Goal: Complete application form: Complete application form

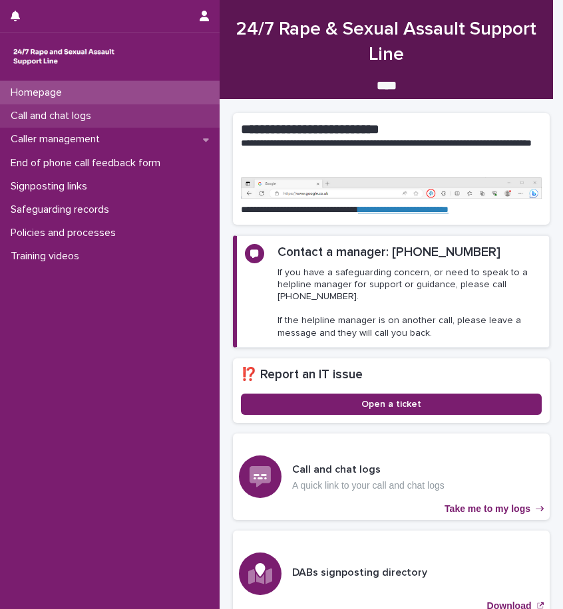
click at [92, 116] on p "Call and chat logs" at bounding box center [53, 116] width 96 height 13
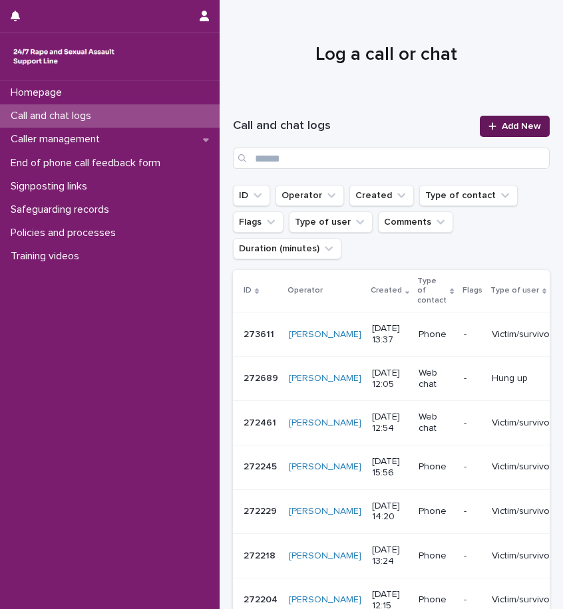
click at [509, 126] on span "Add New" at bounding box center [520, 126] width 39 height 9
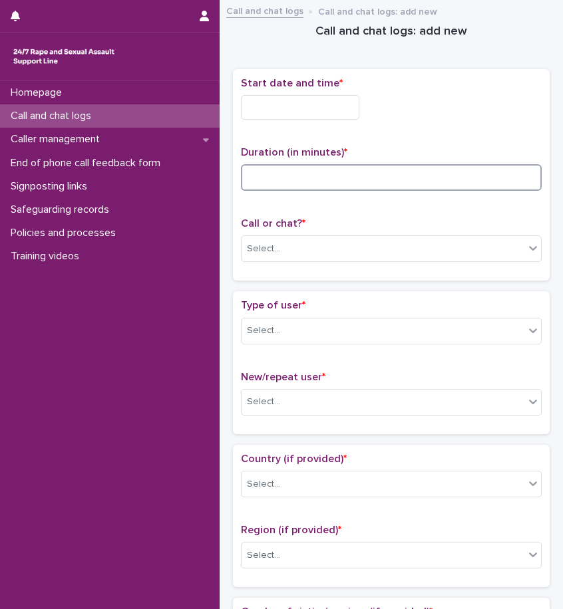
click at [341, 166] on input at bounding box center [391, 177] width 301 height 27
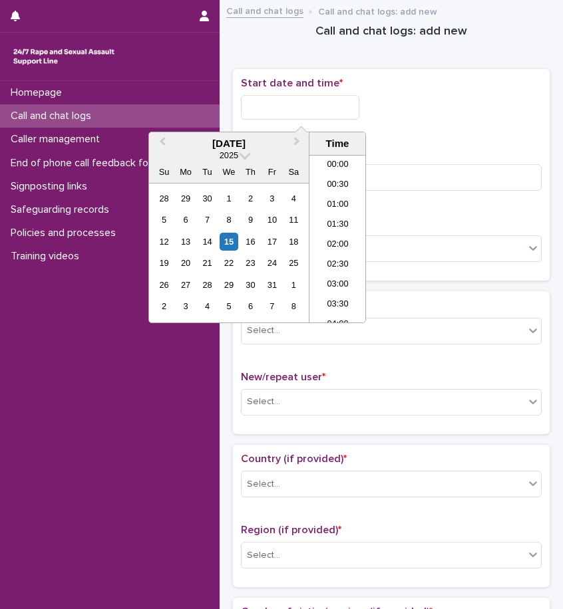
click at [279, 110] on input "text" at bounding box center [300, 107] width 118 height 25
click at [397, 121] on div "Start date and time *" at bounding box center [391, 103] width 301 height 53
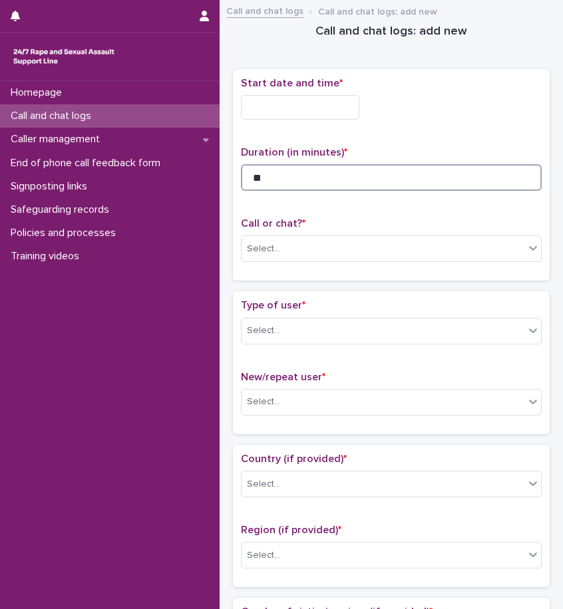
drag, startPoint x: 311, startPoint y: 183, endPoint x: 233, endPoint y: 174, distance: 78.4
click at [233, 174] on div "Start date and time * Duration (in minutes) * ** Call or chat? * Select..." at bounding box center [391, 175] width 317 height 212
type input "**"
click at [277, 116] on input "text" at bounding box center [300, 107] width 118 height 25
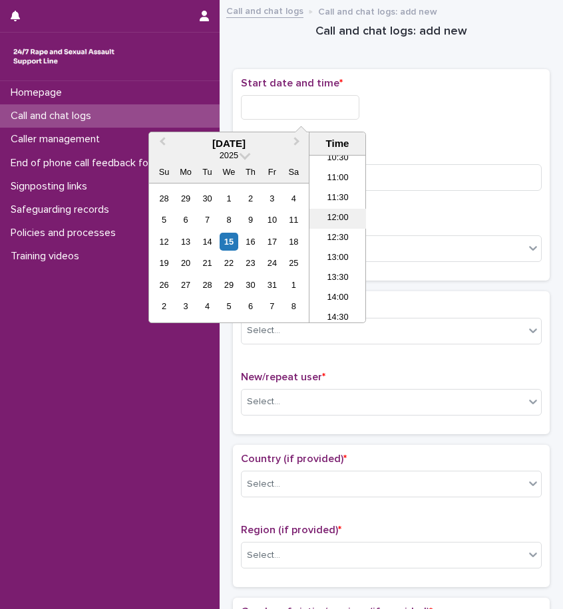
drag, startPoint x: 344, startPoint y: 232, endPoint x: 341, endPoint y: 216, distance: 16.2
click at [341, 216] on ul "00:00 00:30 01:00 01:30 02:00 02:30 03:00 03:30 04:00 04:30 05:00 05:30 06:00 0…" at bounding box center [337, 239] width 57 height 167
click at [341, 216] on li "12:00" at bounding box center [337, 219] width 57 height 20
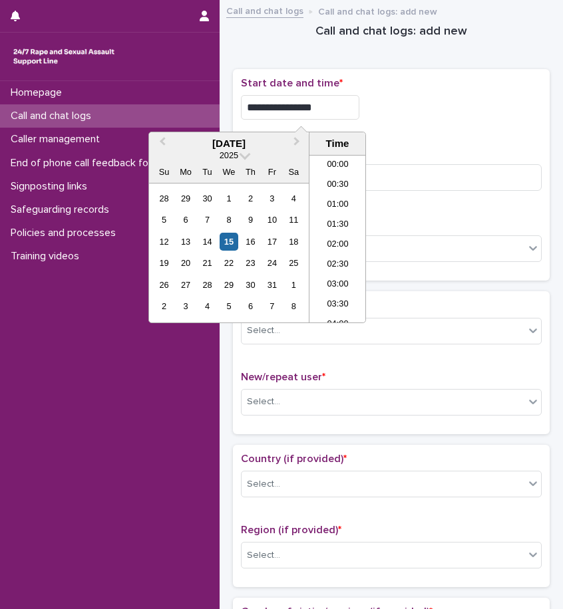
scroll to position [406, 0]
click at [315, 104] on input "**********" at bounding box center [300, 107] width 118 height 25
type input "**********"
click at [406, 104] on div "**********" at bounding box center [391, 107] width 301 height 25
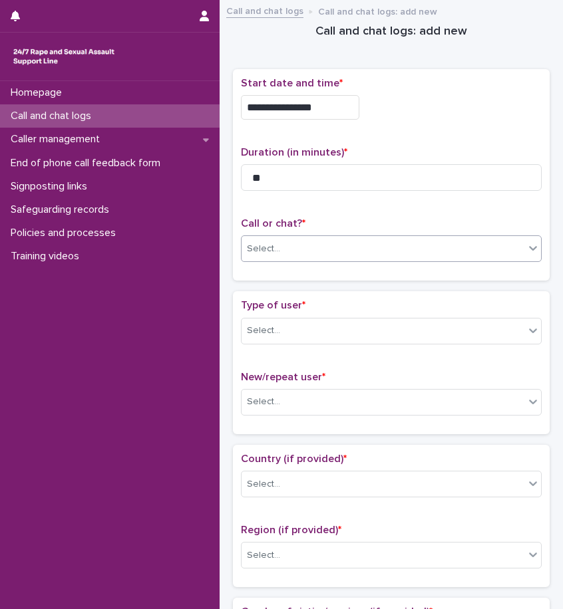
click at [307, 247] on div "Select..." at bounding box center [382, 249] width 283 height 22
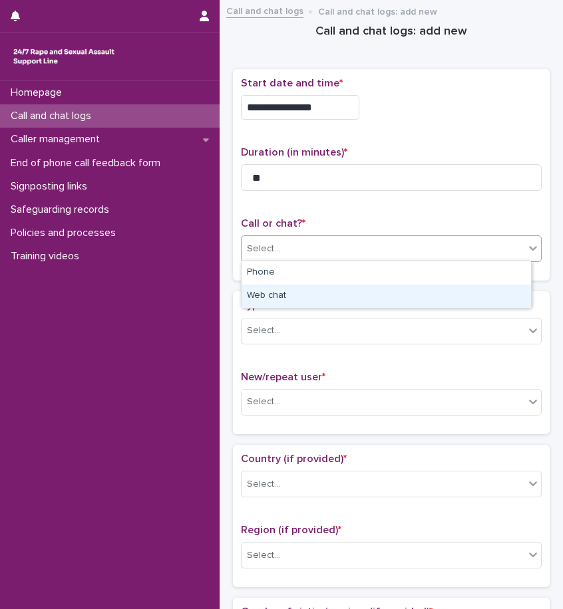
click at [279, 289] on div "Web chat" at bounding box center [385, 296] width 289 height 23
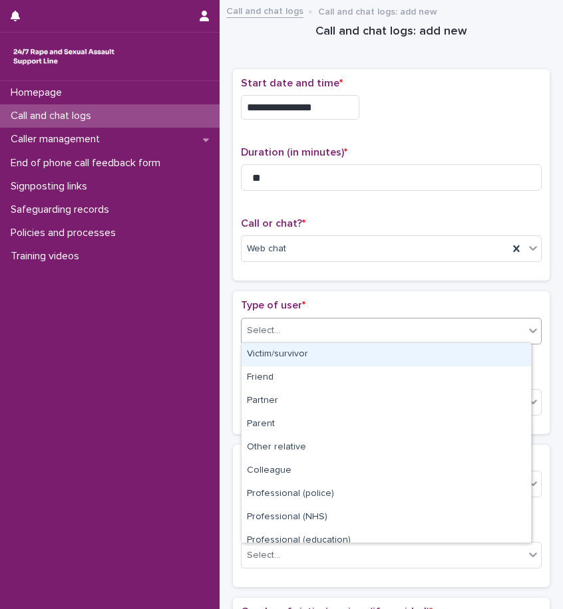
click at [285, 337] on div "Select..." at bounding box center [382, 331] width 283 height 22
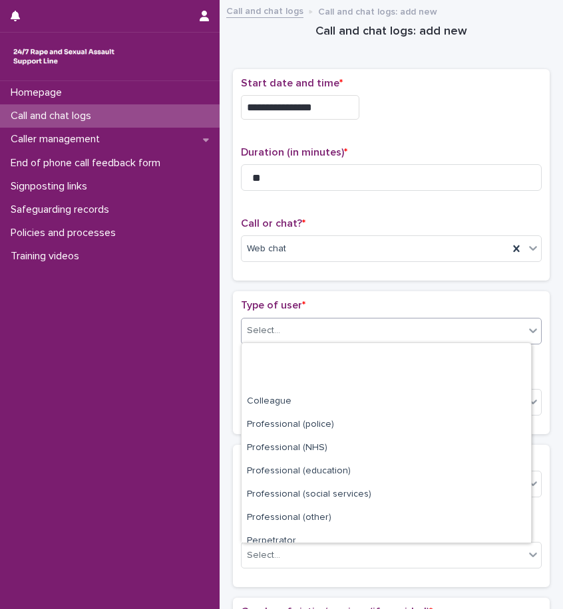
scroll to position [150, 0]
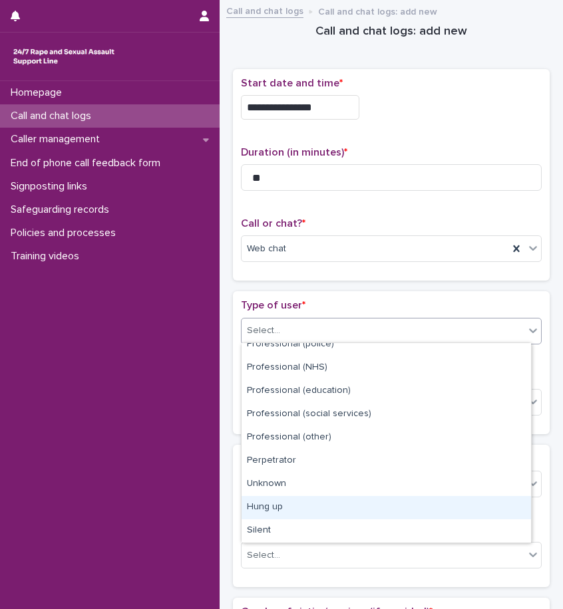
click at [327, 510] on div "Hung up" at bounding box center [385, 507] width 289 height 23
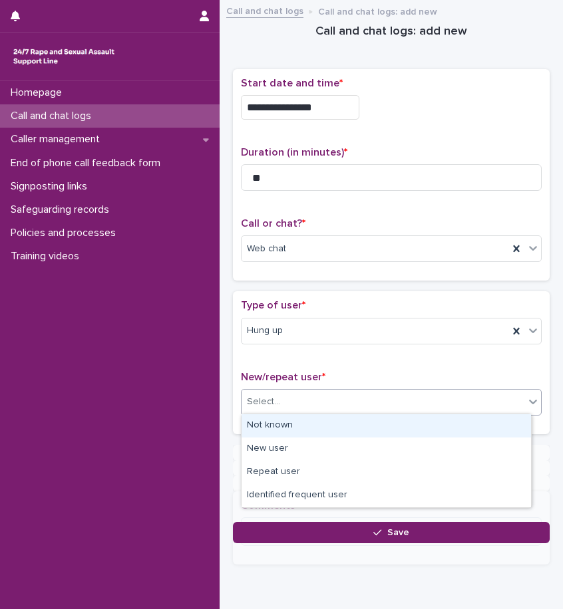
click at [303, 395] on div "Select..." at bounding box center [382, 402] width 283 height 22
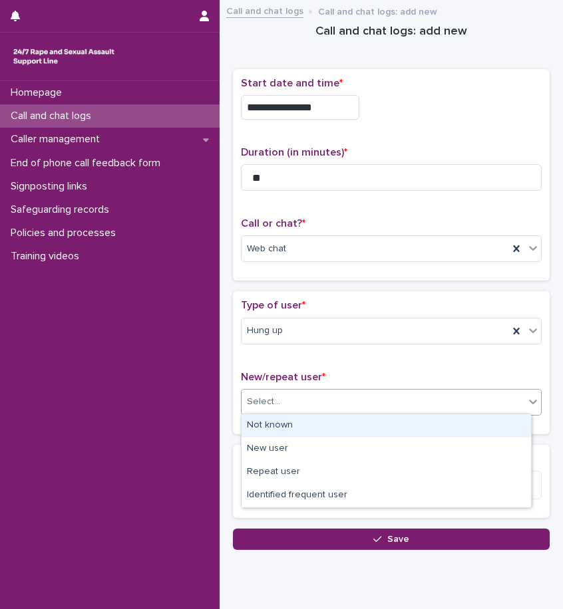
click at [302, 421] on div "Not known" at bounding box center [385, 425] width 289 height 23
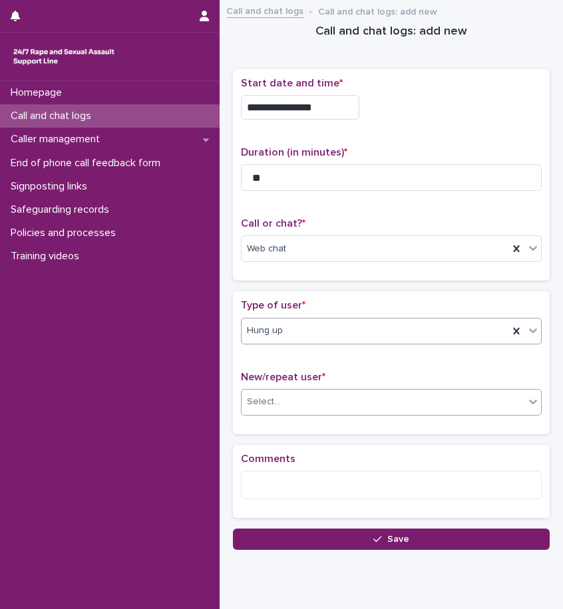
click at [290, 331] on div "Hung up" at bounding box center [374, 331] width 267 height 22
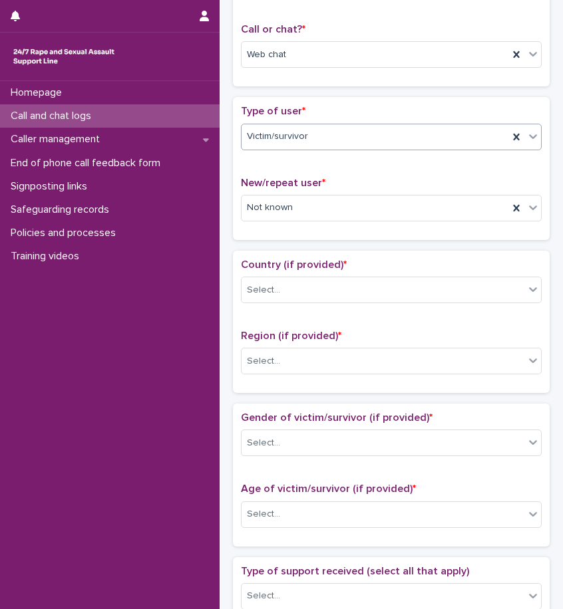
scroll to position [200, 0]
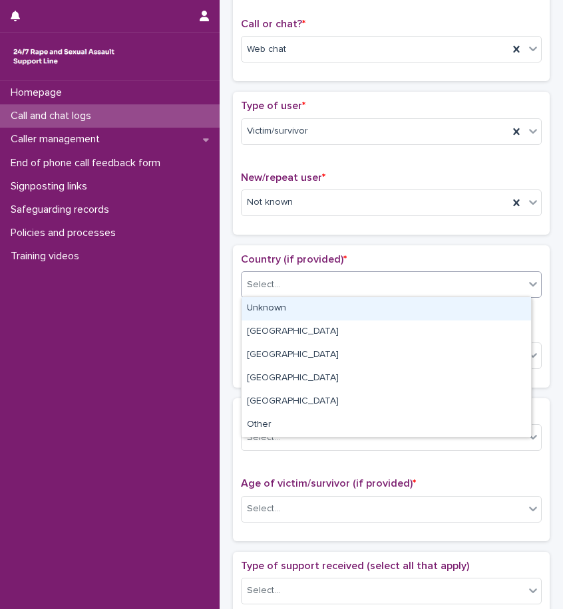
click at [297, 285] on div "Select..." at bounding box center [382, 285] width 283 height 22
click at [297, 312] on div "Unknown" at bounding box center [385, 308] width 289 height 23
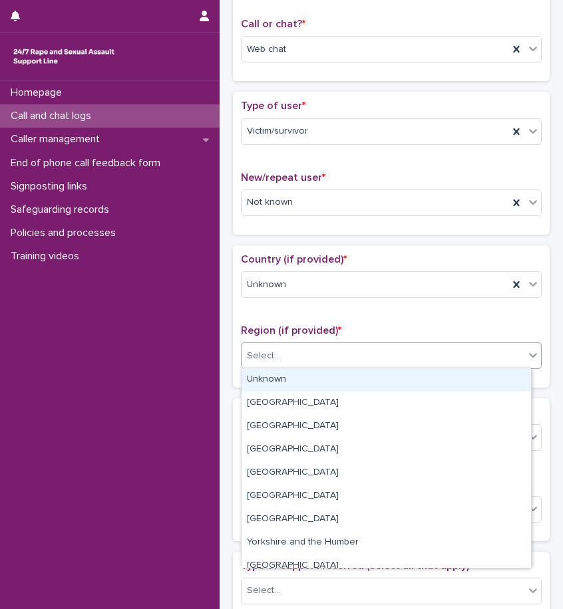
click at [301, 355] on div "Select..." at bounding box center [382, 356] width 283 height 22
click at [295, 378] on div "Unknown" at bounding box center [385, 379] width 289 height 23
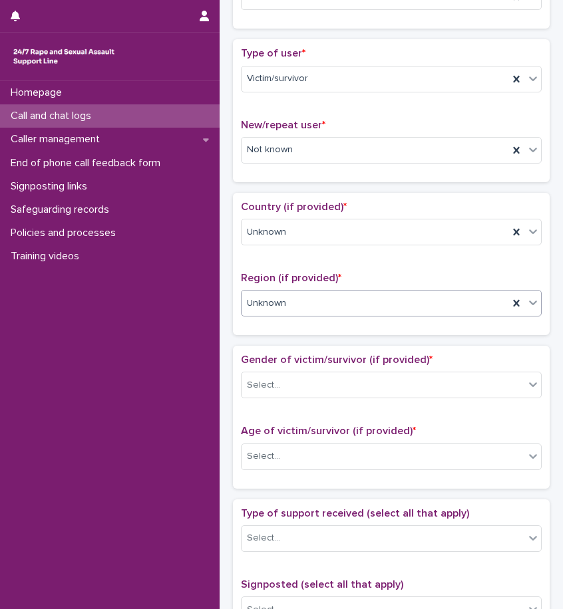
scroll to position [266, 0]
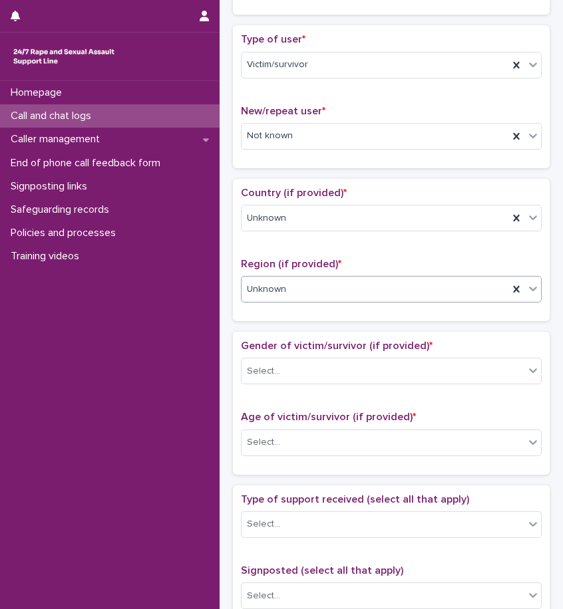
click at [289, 355] on div "Gender of victim/survivor (if provided) * Select..." at bounding box center [391, 367] width 301 height 55
click at [289, 366] on div "Select..." at bounding box center [382, 371] width 283 height 22
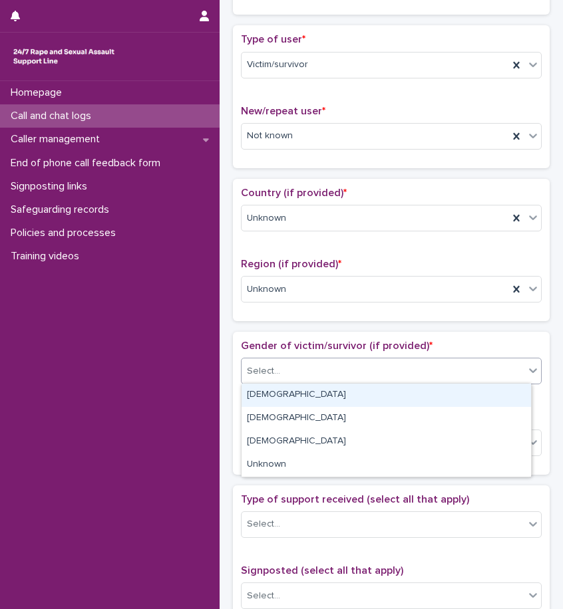
click at [285, 397] on div "[DEMOGRAPHIC_DATA]" at bounding box center [385, 395] width 289 height 23
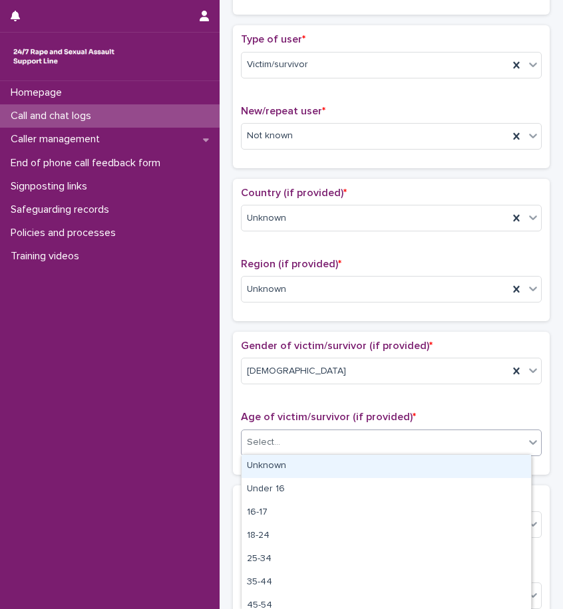
click at [289, 449] on div "Select..." at bounding box center [382, 443] width 283 height 22
click at [291, 472] on div "Unknown" at bounding box center [385, 466] width 289 height 23
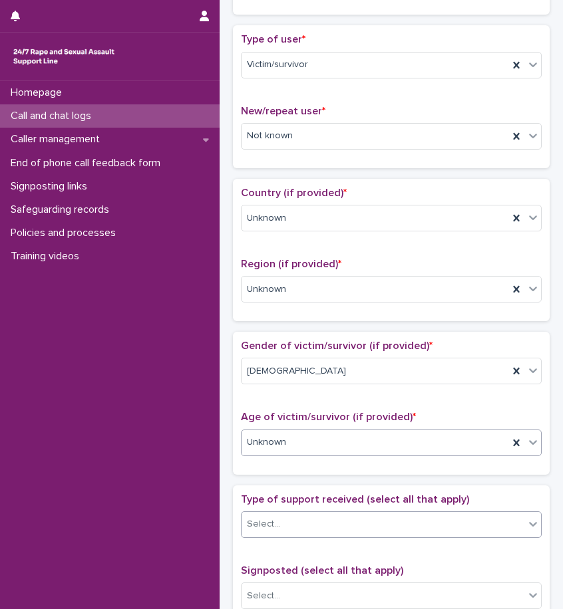
scroll to position [399, 0]
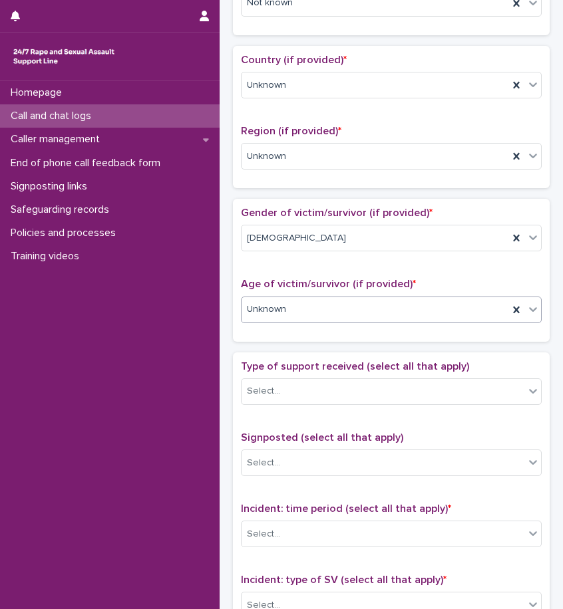
click at [291, 320] on div "Unknown" at bounding box center [391, 310] width 301 height 27
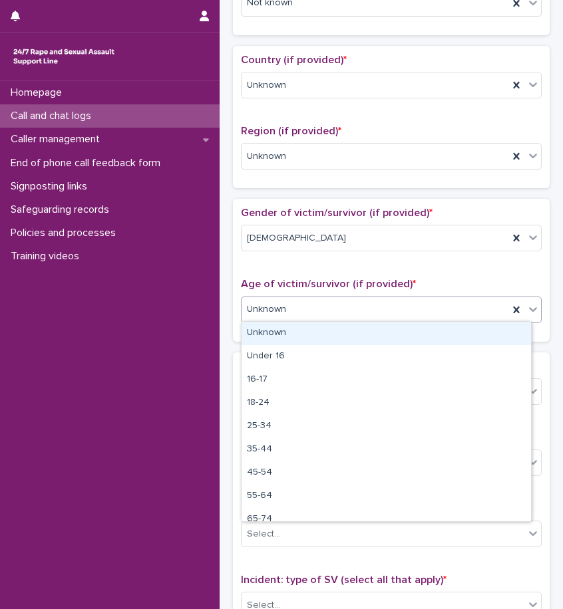
click at [299, 330] on div "Unknown" at bounding box center [385, 333] width 289 height 23
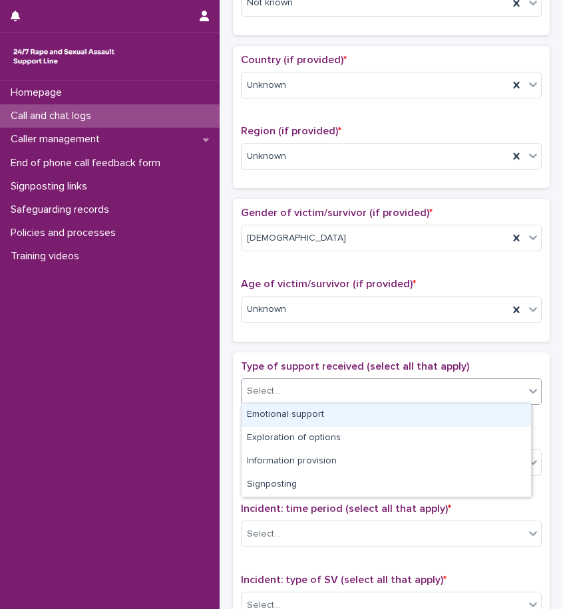
click at [299, 401] on div "Select..." at bounding box center [391, 391] width 301 height 27
click at [299, 416] on div "Emotional support" at bounding box center [385, 415] width 289 height 23
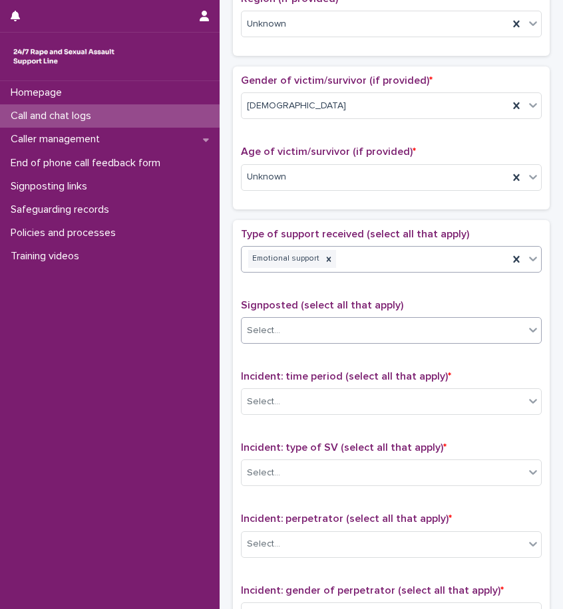
scroll to position [532, 0]
click at [262, 317] on div "Select..." at bounding box center [391, 330] width 301 height 27
click at [323, 299] on span "Signposted (select all that apply)" at bounding box center [322, 304] width 162 height 11
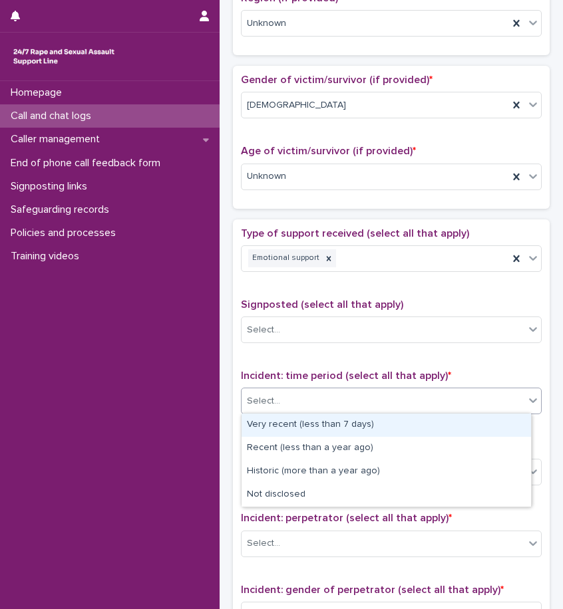
click at [304, 406] on div "Select..." at bounding box center [382, 401] width 283 height 22
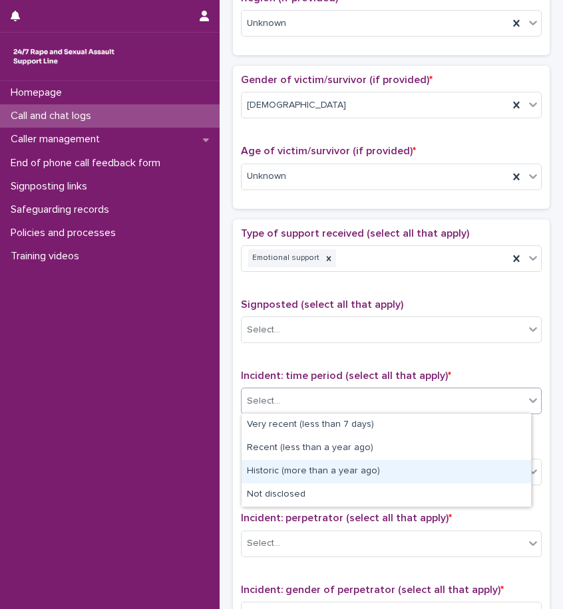
click at [295, 477] on div "Historic (more than a year ago)" at bounding box center [385, 471] width 289 height 23
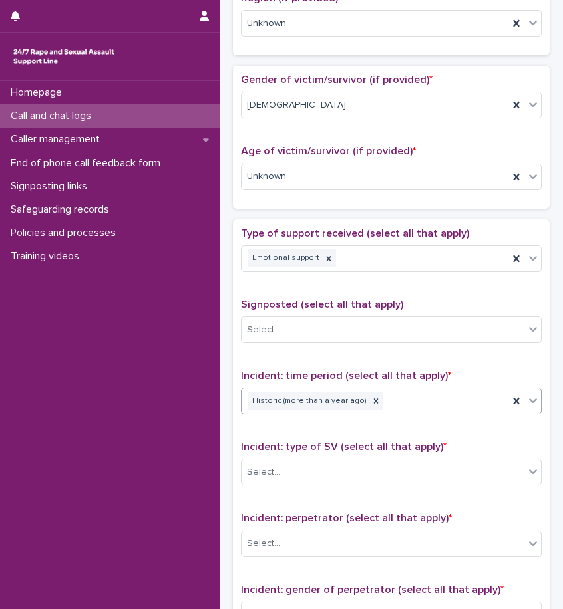
click at [305, 456] on div "Incident: type of SV (select all that apply) * Select..." at bounding box center [391, 468] width 301 height 55
drag, startPoint x: 304, startPoint y: 469, endPoint x: 297, endPoint y: 473, distance: 7.8
click at [303, 470] on div "Select..." at bounding box center [382, 473] width 283 height 22
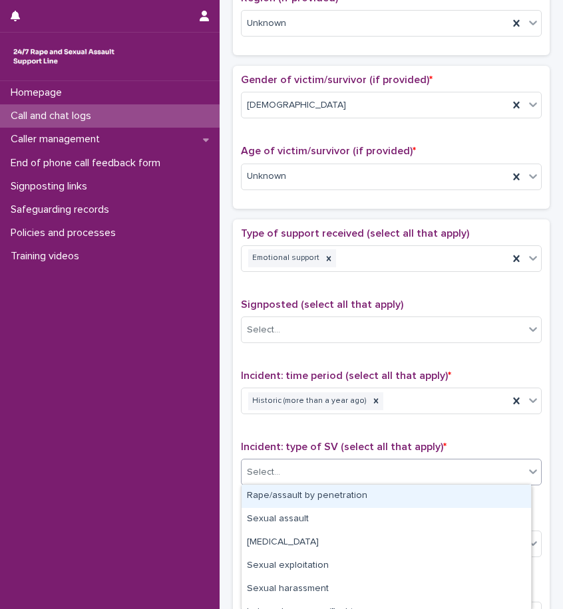
click at [283, 494] on div "Rape/assault by penetration" at bounding box center [385, 496] width 289 height 23
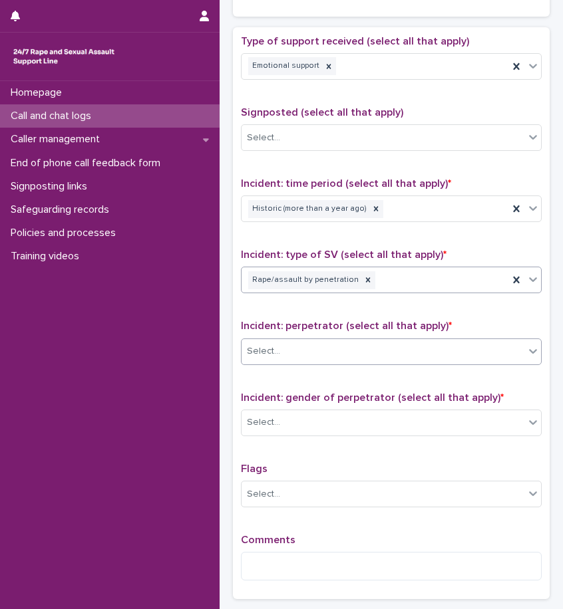
scroll to position [732, 0]
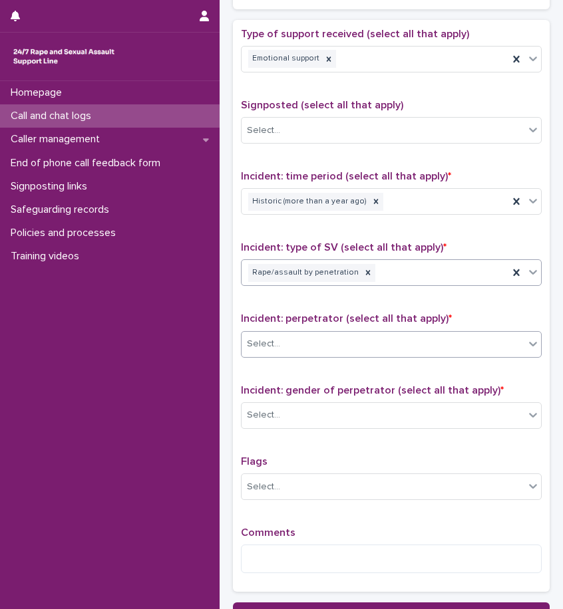
click at [303, 337] on div "Select..." at bounding box center [382, 344] width 283 height 22
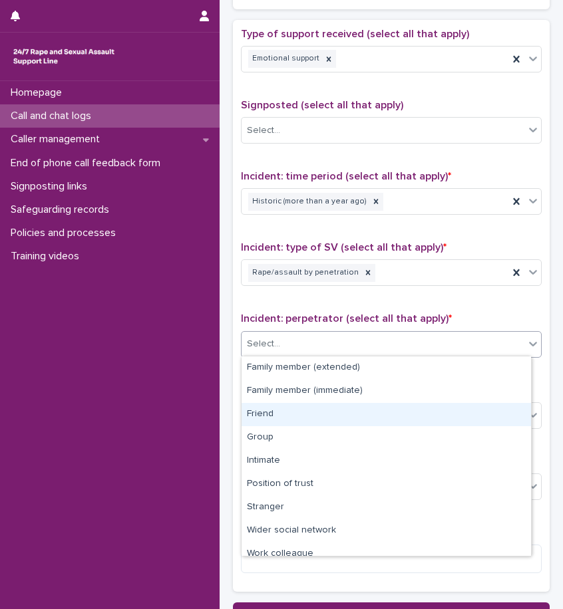
scroll to position [57, 0]
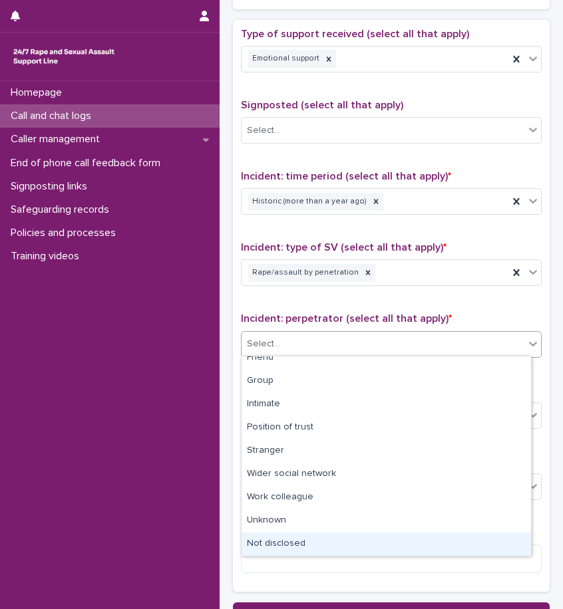
click at [303, 534] on div "Not disclosed" at bounding box center [385, 544] width 289 height 23
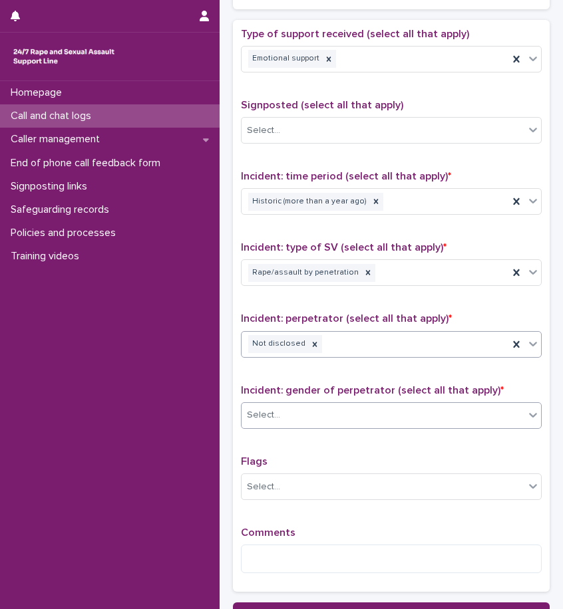
click at [311, 410] on div "Select..." at bounding box center [382, 415] width 283 height 22
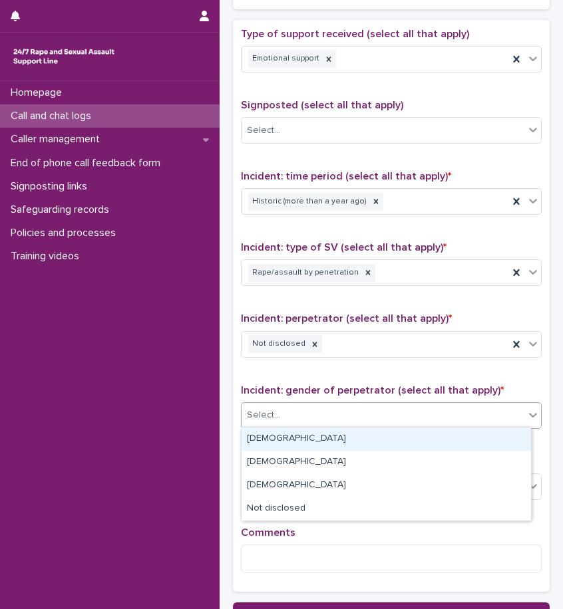
click at [284, 434] on div "[DEMOGRAPHIC_DATA]" at bounding box center [385, 439] width 289 height 23
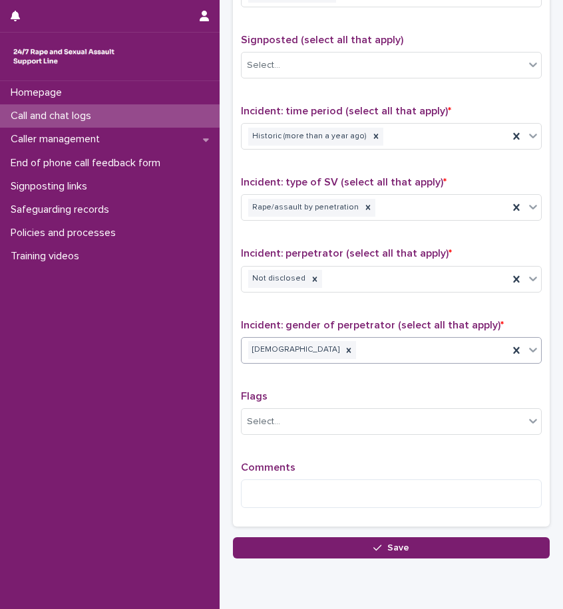
scroll to position [798, 0]
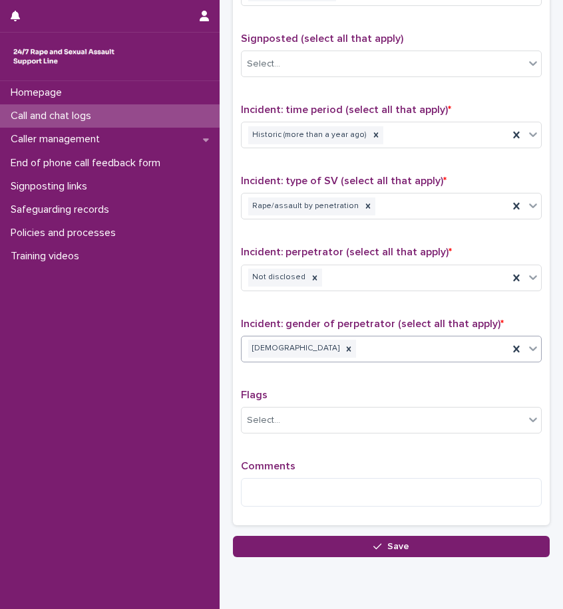
click at [282, 469] on span "Comments" at bounding box center [268, 466] width 55 height 11
click at [304, 481] on textarea at bounding box center [391, 492] width 301 height 29
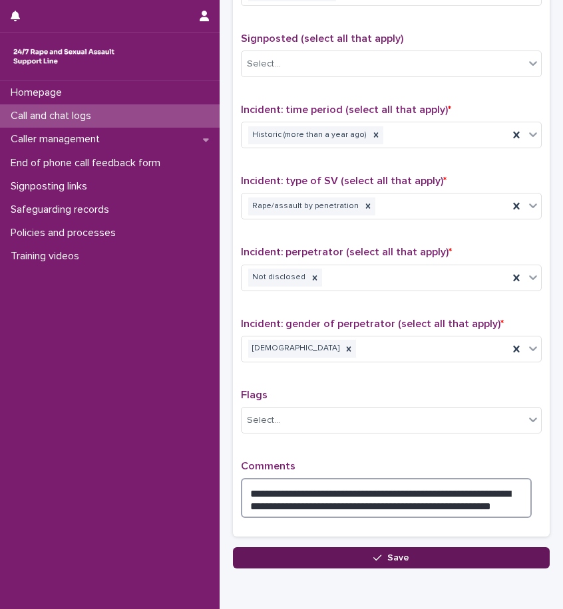
type textarea "**********"
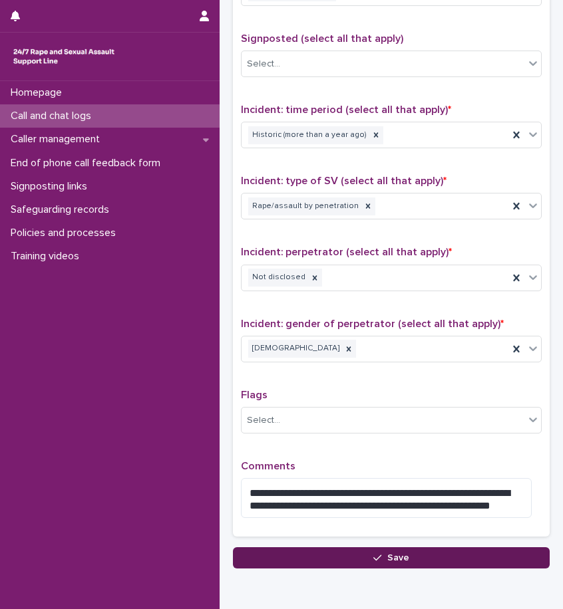
click at [492, 555] on button "Save" at bounding box center [391, 557] width 317 height 21
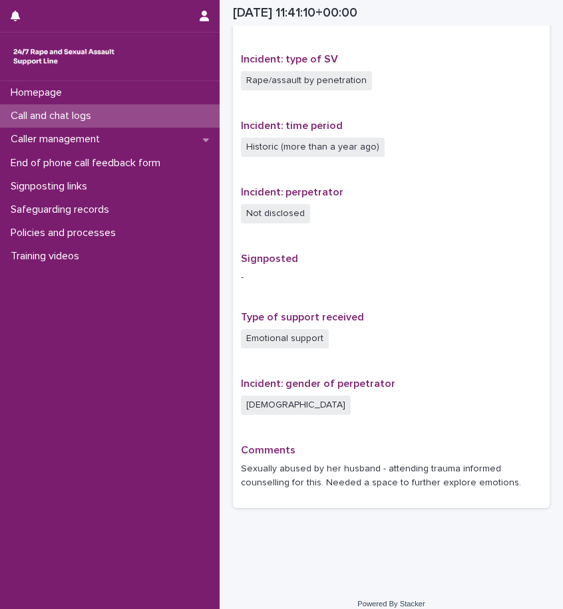
scroll to position [642, 0]
click at [167, 509] on div "Homepage Call and chat logs Caller management End of phone call feedback form S…" at bounding box center [109, 345] width 219 height 528
